Goal: Transaction & Acquisition: Purchase product/service

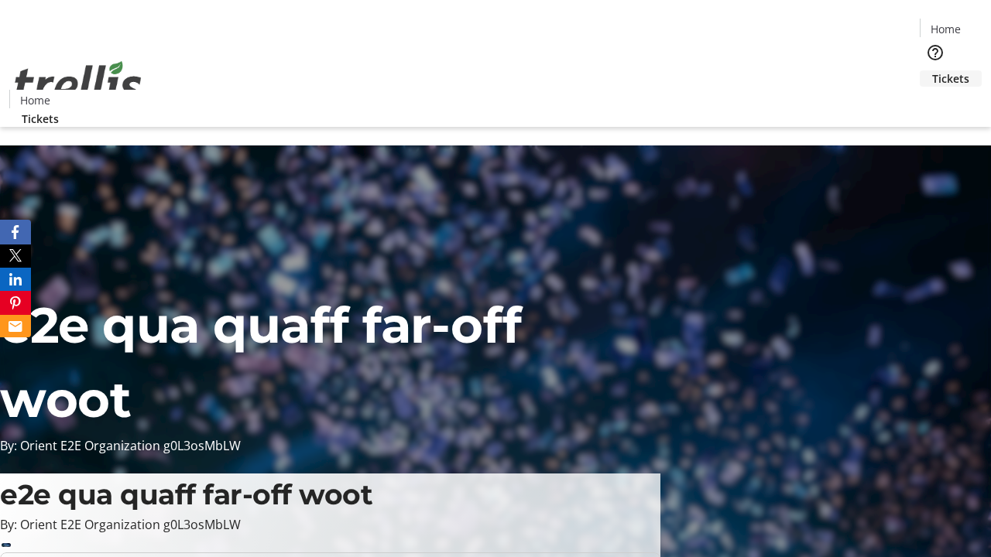
click at [932, 70] on span "Tickets" at bounding box center [950, 78] width 37 height 16
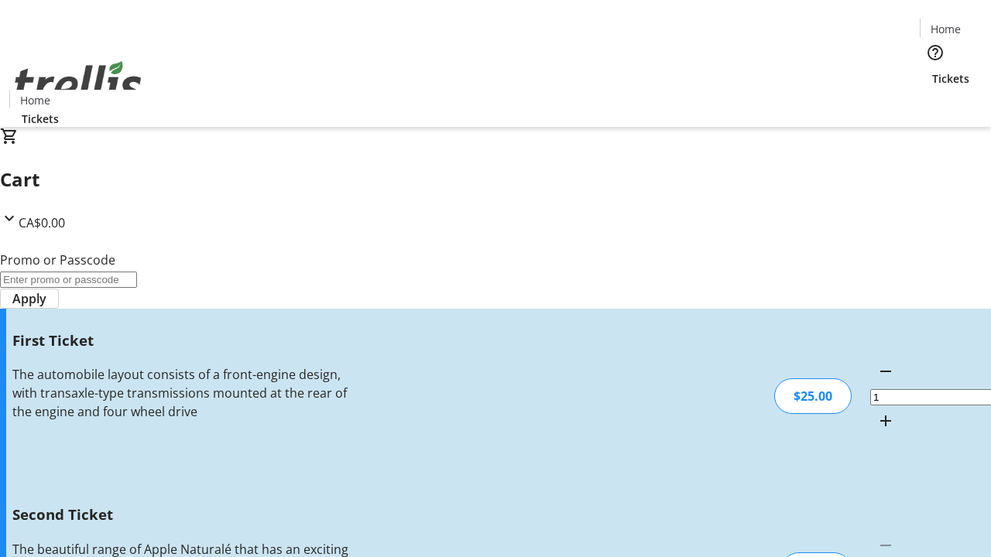
type input "2"
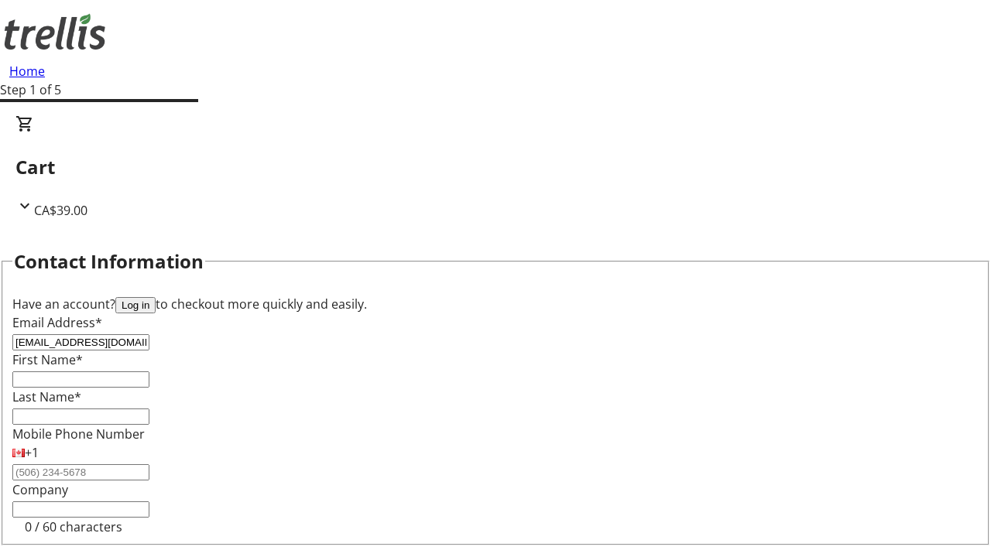
type input "[EMAIL_ADDRESS][DOMAIN_NAME]"
type input "[PERSON_NAME]"
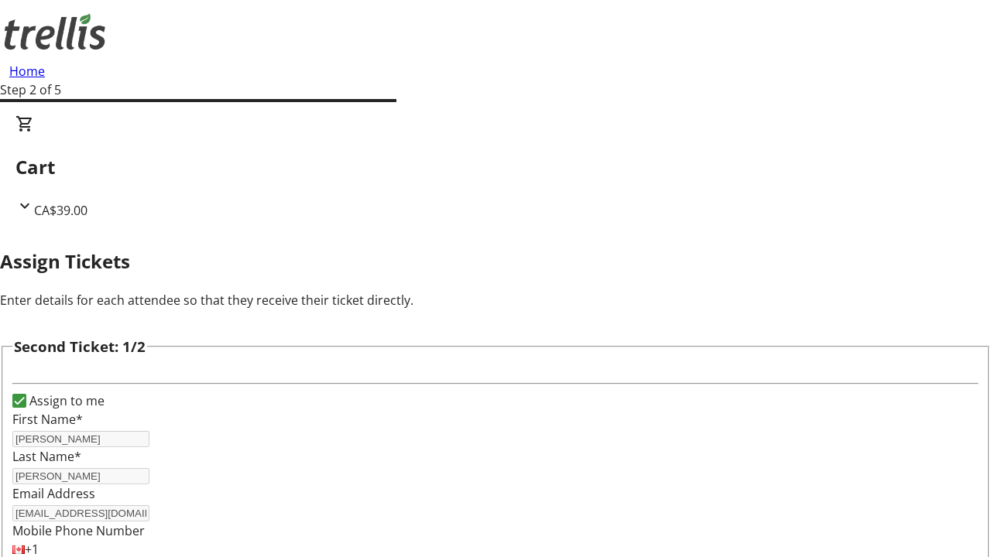
type input "[PERSON_NAME]"
type input "Crona"
type input "[PERSON_NAME][EMAIL_ADDRESS][DOMAIN_NAME]"
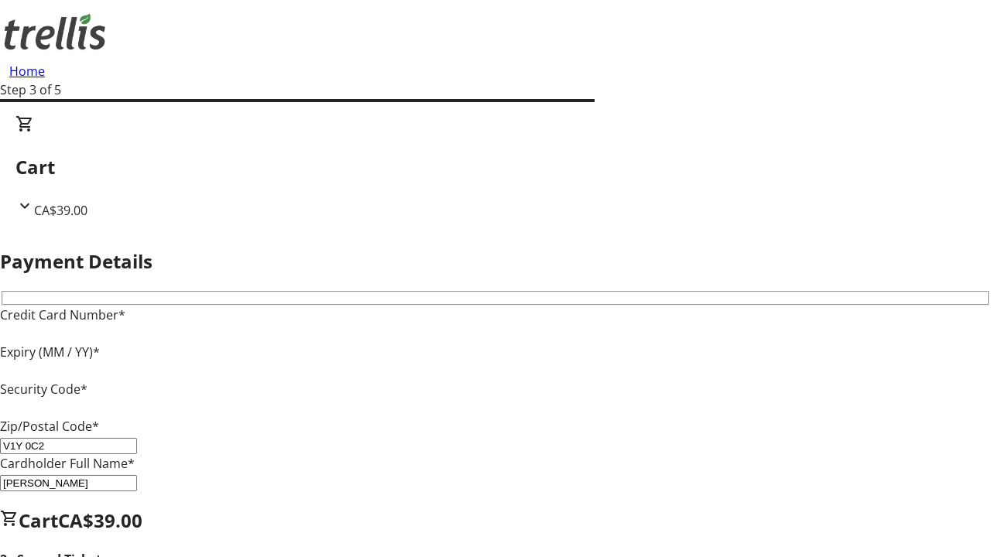
type input "V1Y 0C2"
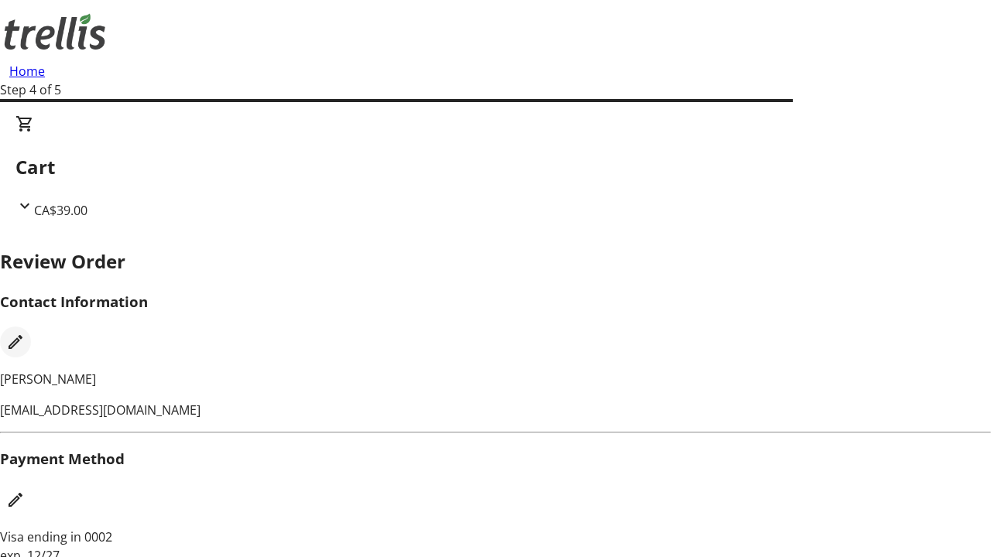
click at [25, 333] on mat-icon "Edit Contact Information" at bounding box center [15, 342] width 19 height 19
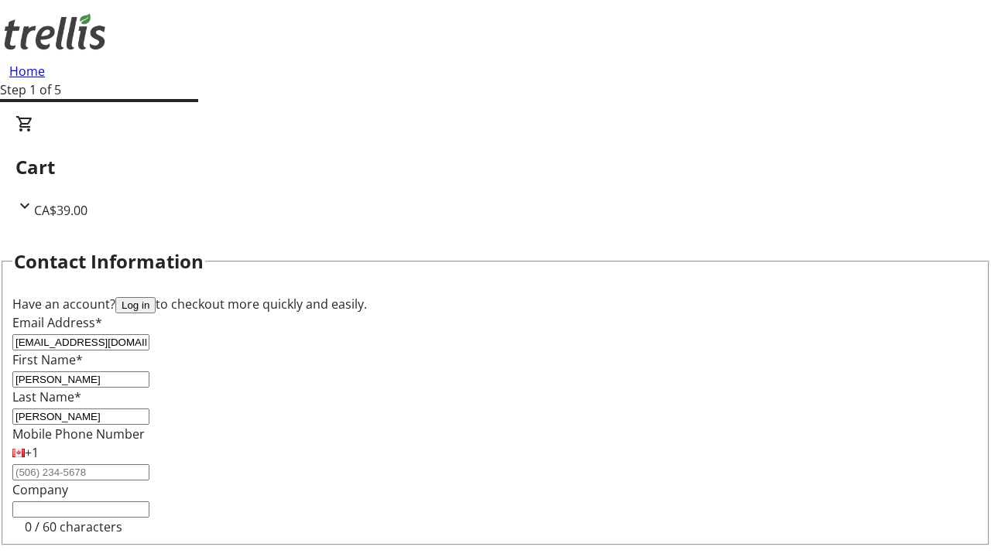
type input "[EMAIL_ADDRESS][DOMAIN_NAME]"
type input "[PERSON_NAME]"
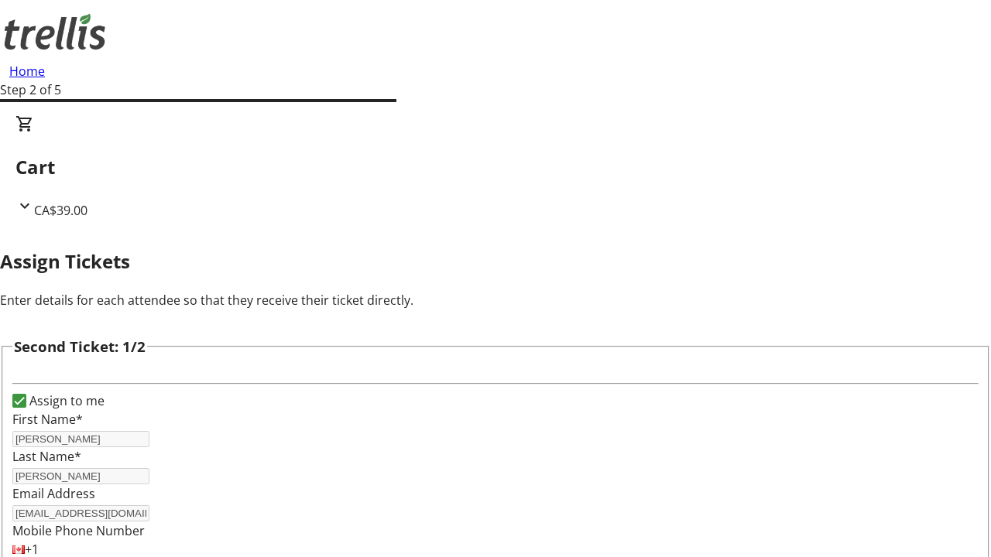
type input "New"
type input "Name"
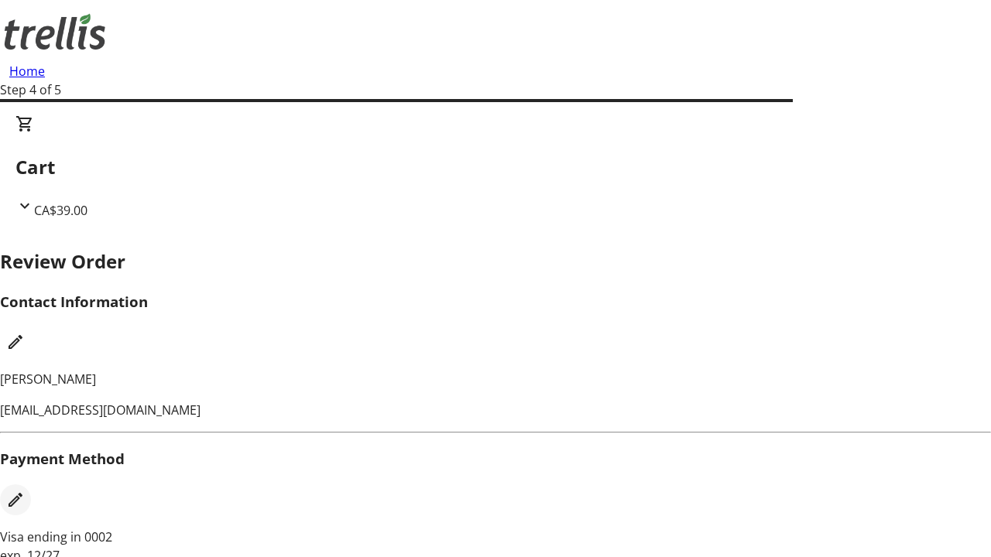
click at [25, 491] on mat-icon "Edit Payment Method" at bounding box center [15, 500] width 19 height 19
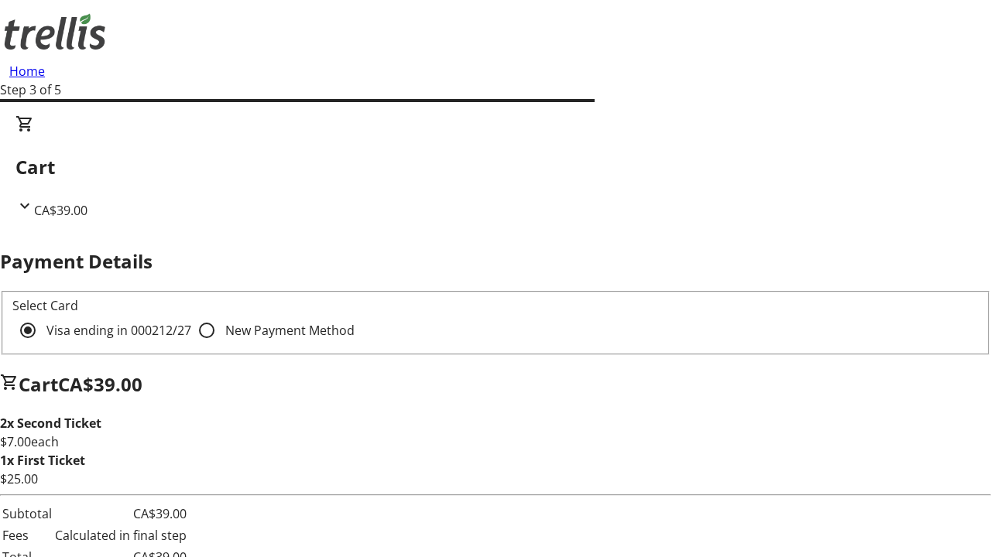
click at [191, 315] on input "New Payment Method" at bounding box center [206, 330] width 31 height 31
radio input "true"
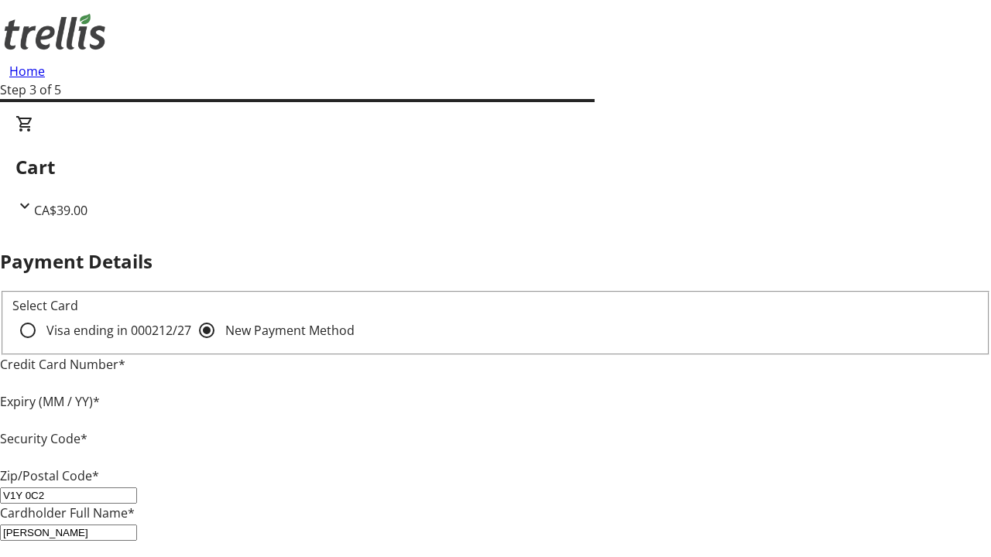
type input "V1Y 0C2"
